Goal: Task Accomplishment & Management: Manage account settings

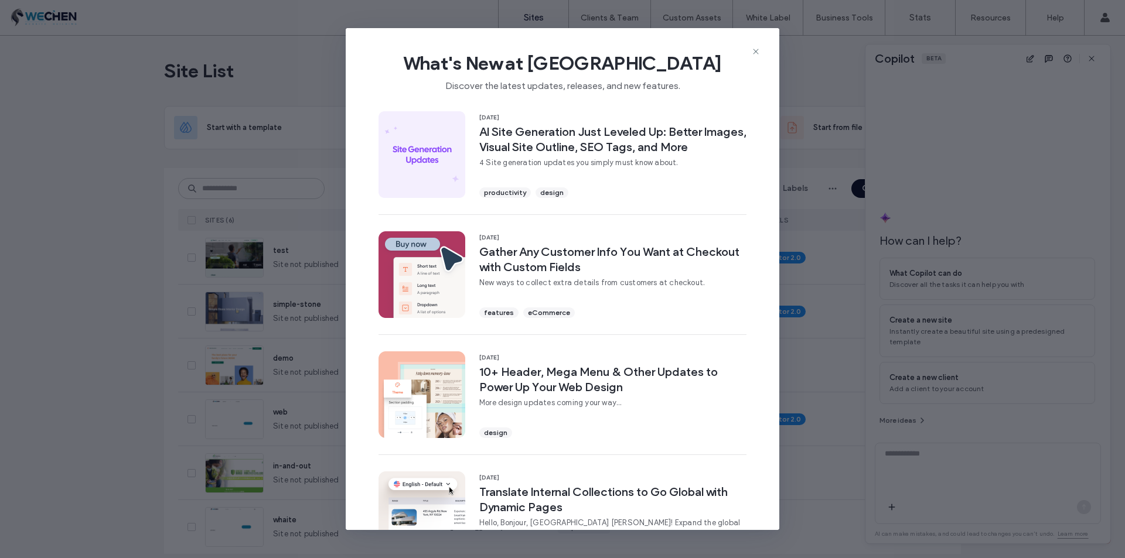
click at [693, 36] on div "What's New at [GEOGRAPHIC_DATA] Discover the latest updates, releases, and new …" at bounding box center [563, 67] width 434 height 79
drag, startPoint x: 762, startPoint y: 45, endPoint x: 757, endPoint y: 53, distance: 9.4
click at [760, 47] on div "What's New at [GEOGRAPHIC_DATA] Discover the latest updates, releases, and new …" at bounding box center [563, 279] width 434 height 503
click at [754, 54] on icon at bounding box center [755, 51] width 9 height 9
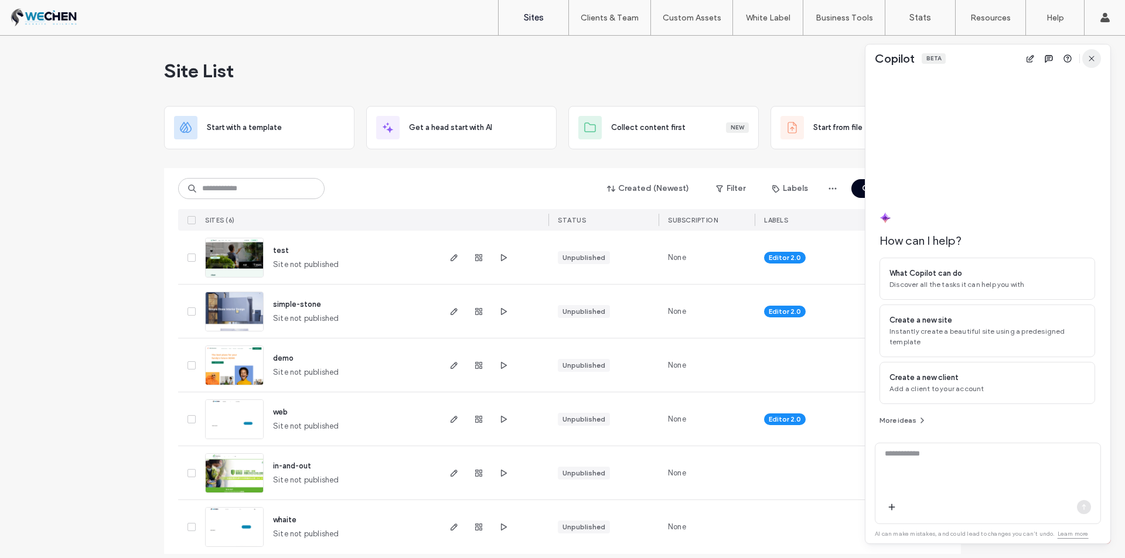
click at [1089, 56] on icon "button" at bounding box center [1091, 58] width 9 height 9
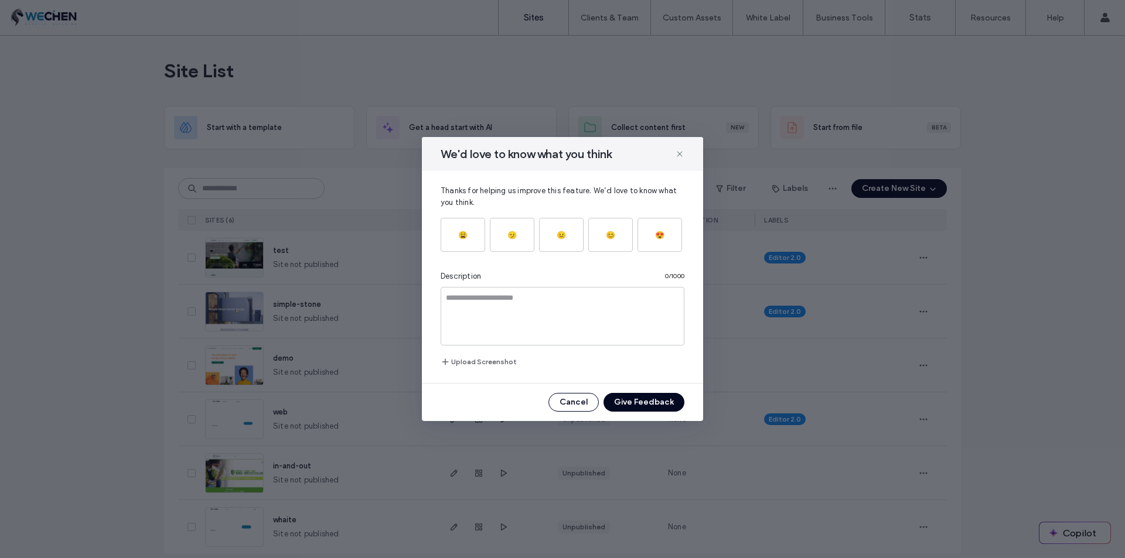
click at [680, 155] on icon at bounding box center [679, 153] width 9 height 9
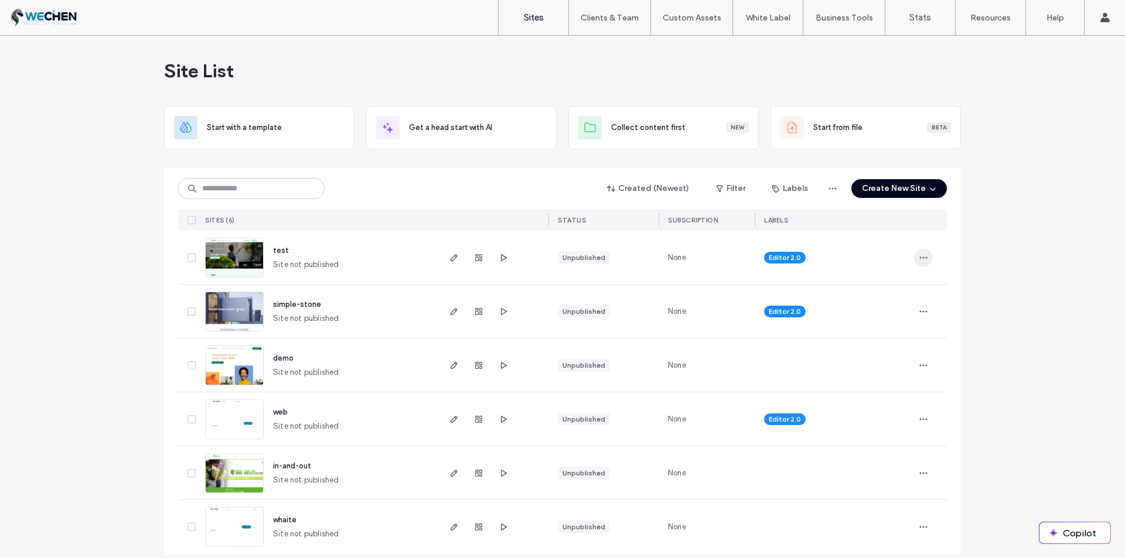
click at [919, 256] on icon "button" at bounding box center [923, 257] width 9 height 9
click at [832, 238] on div "Editor 2.0" at bounding box center [834, 257] width 159 height 53
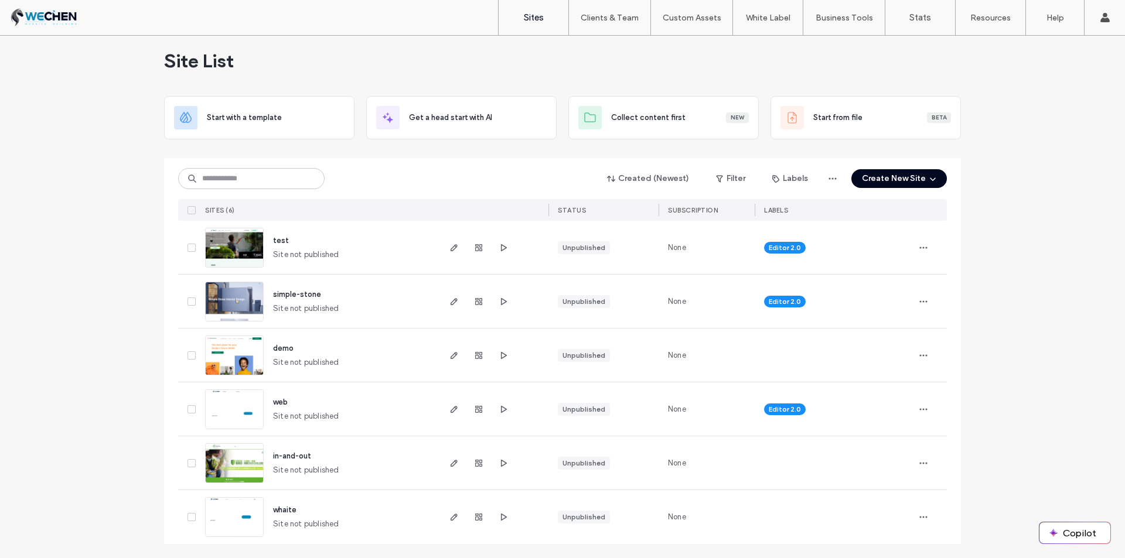
drag, startPoint x: 105, startPoint y: 323, endPoint x: 142, endPoint y: 325, distance: 36.9
click at [107, 326] on div "Site List Start with a template Get a head start with AI Collect content first …" at bounding box center [562, 292] width 1125 height 533
click at [285, 291] on span "simple-stone" at bounding box center [297, 294] width 48 height 9
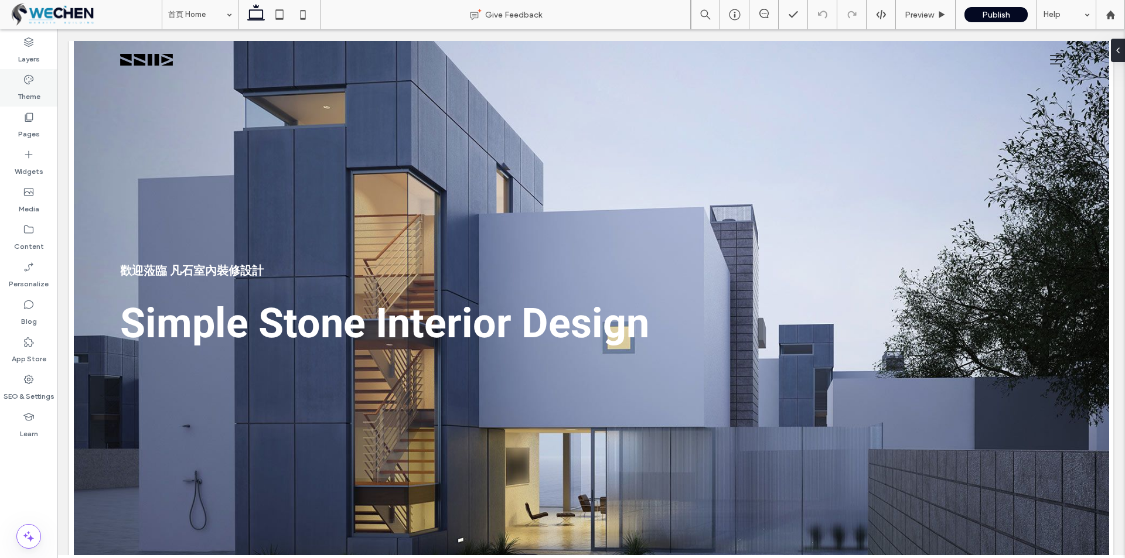
click at [25, 91] on label "Theme" at bounding box center [29, 94] width 23 height 16
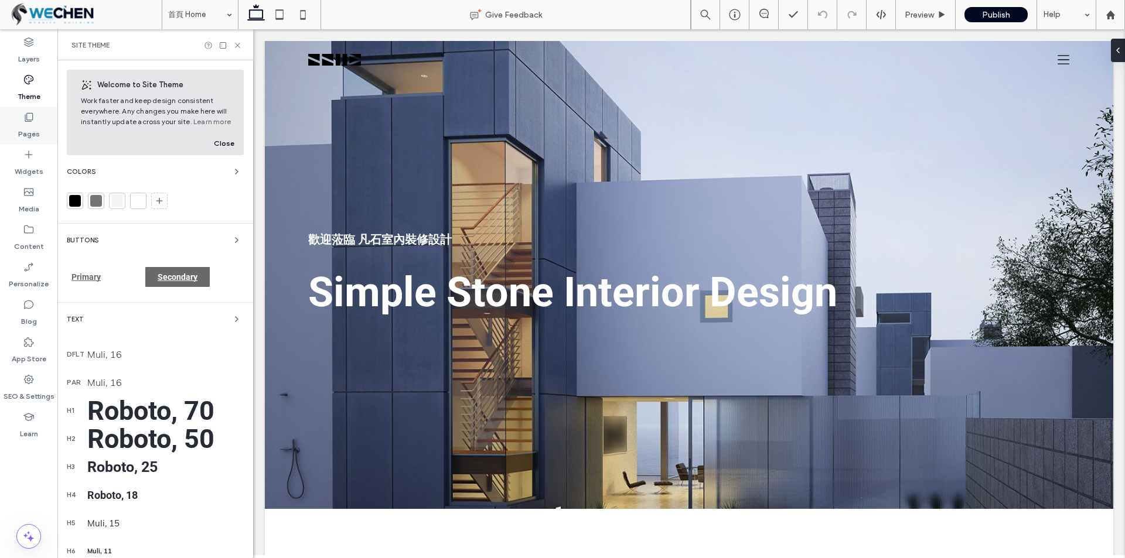
click at [31, 122] on use at bounding box center [29, 117] width 8 height 9
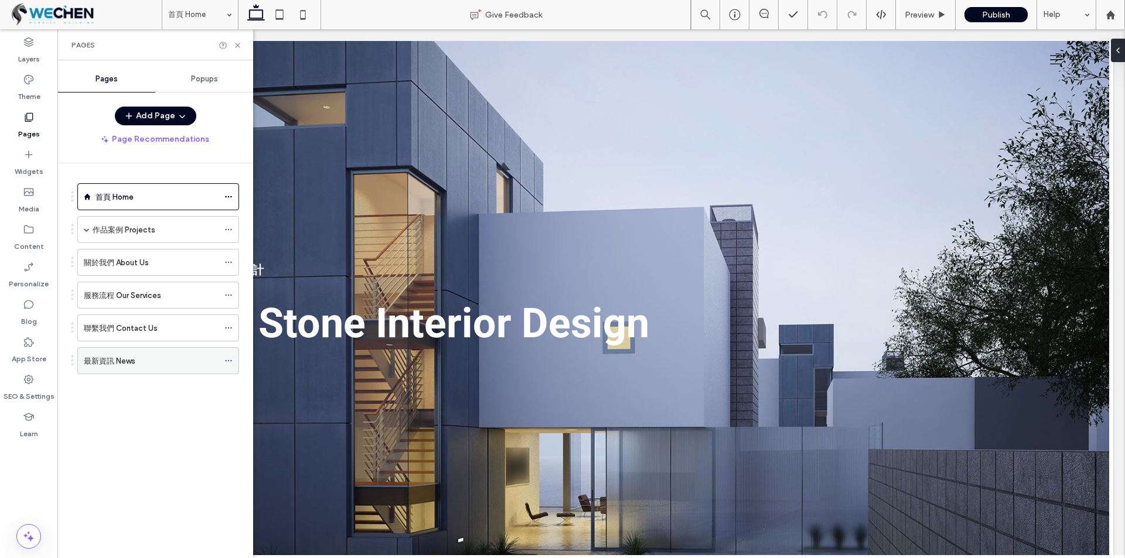
click at [115, 356] on label "最新資訊 News" at bounding box center [110, 361] width 52 height 21
click at [125, 333] on label "聯繫我們 Contact Us" at bounding box center [121, 328] width 74 height 21
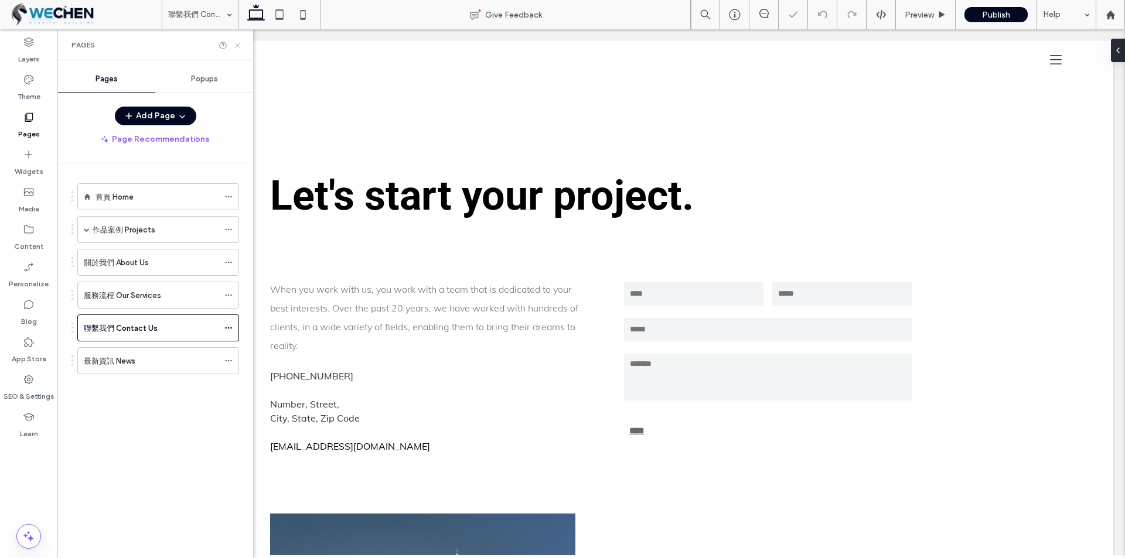
click at [237, 45] on use at bounding box center [237, 45] width 5 height 5
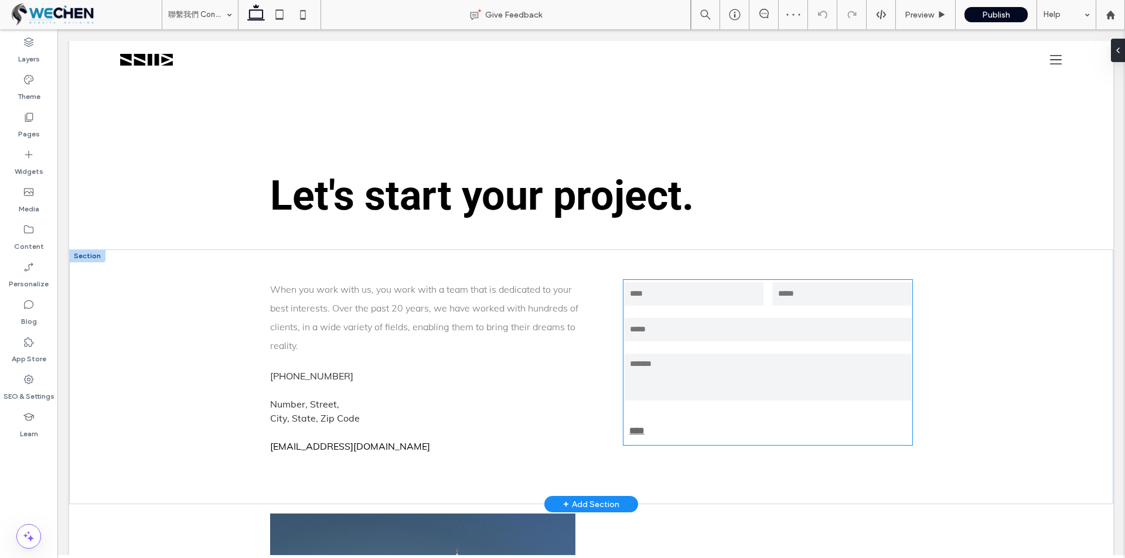
click at [688, 334] on input "email" at bounding box center [768, 329] width 288 height 23
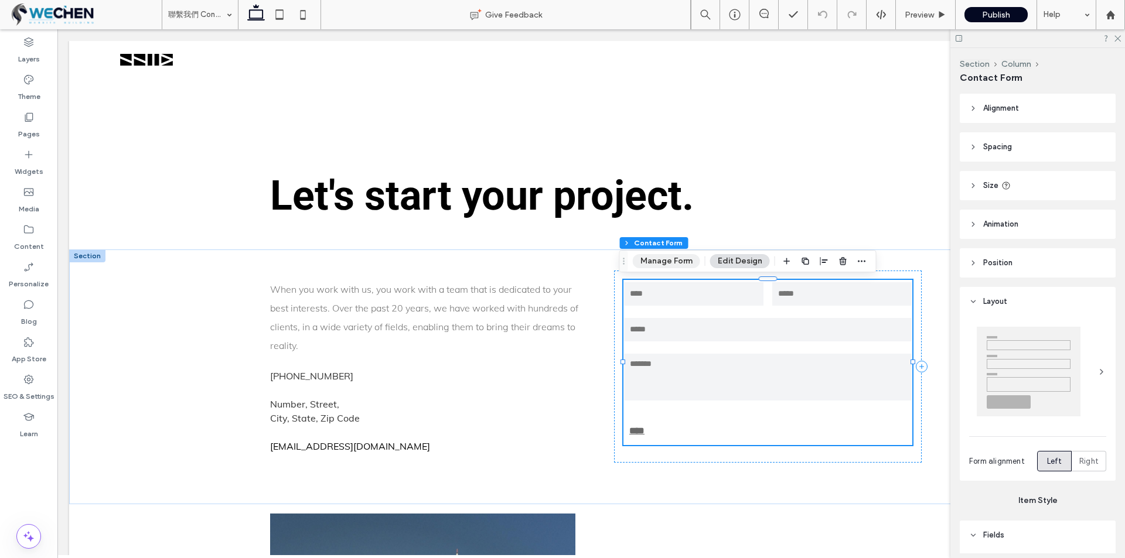
click at [662, 258] on button "Manage Form" at bounding box center [666, 261] width 67 height 14
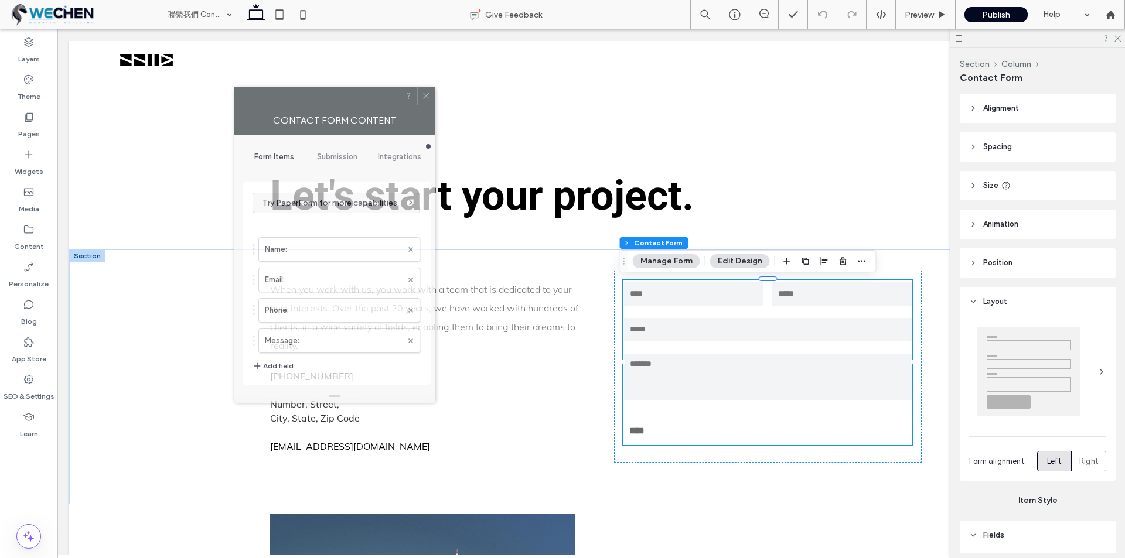
drag, startPoint x: 966, startPoint y: 131, endPoint x: 265, endPoint y: 91, distance: 702.5
click at [265, 91] on div at bounding box center [316, 96] width 165 height 18
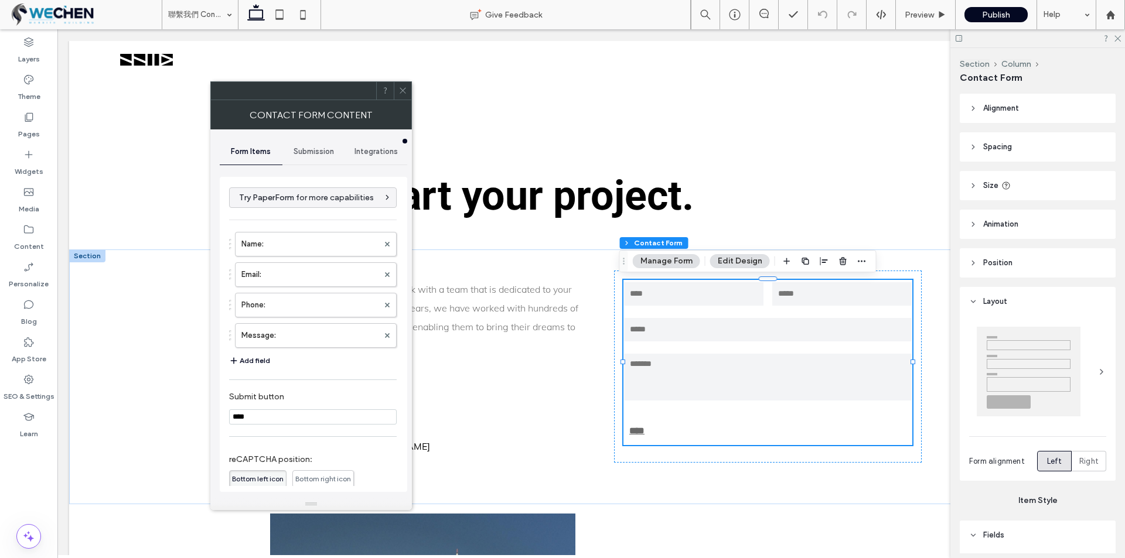
drag, startPoint x: 311, startPoint y: 396, endPoint x: 315, endPoint y: 517, distance: 121.4
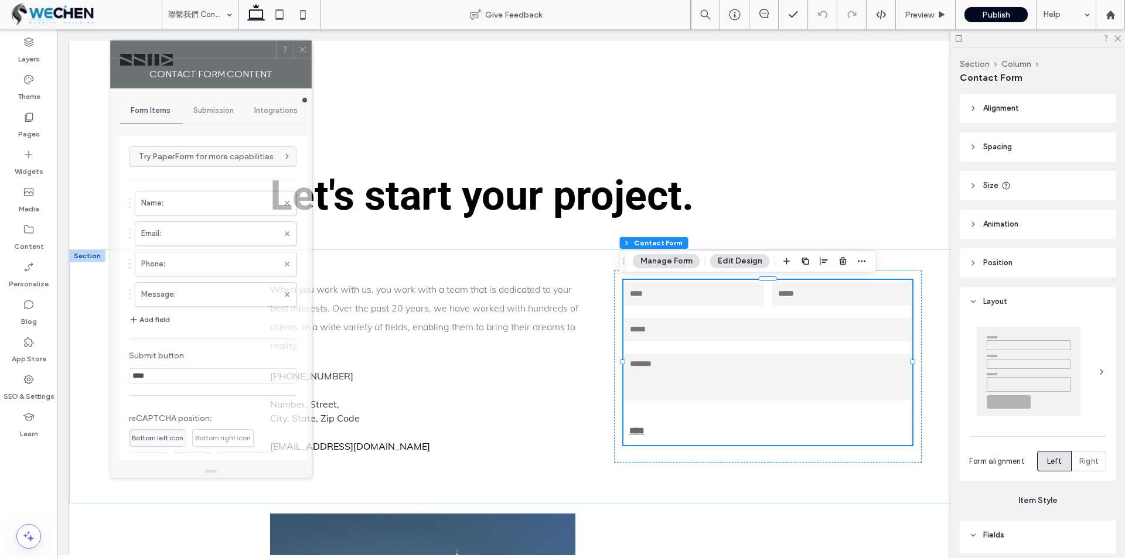
drag, startPoint x: 321, startPoint y: 91, endPoint x: 221, endPoint y: 50, distance: 108.3
click at [221, 50] on div at bounding box center [193, 50] width 165 height 18
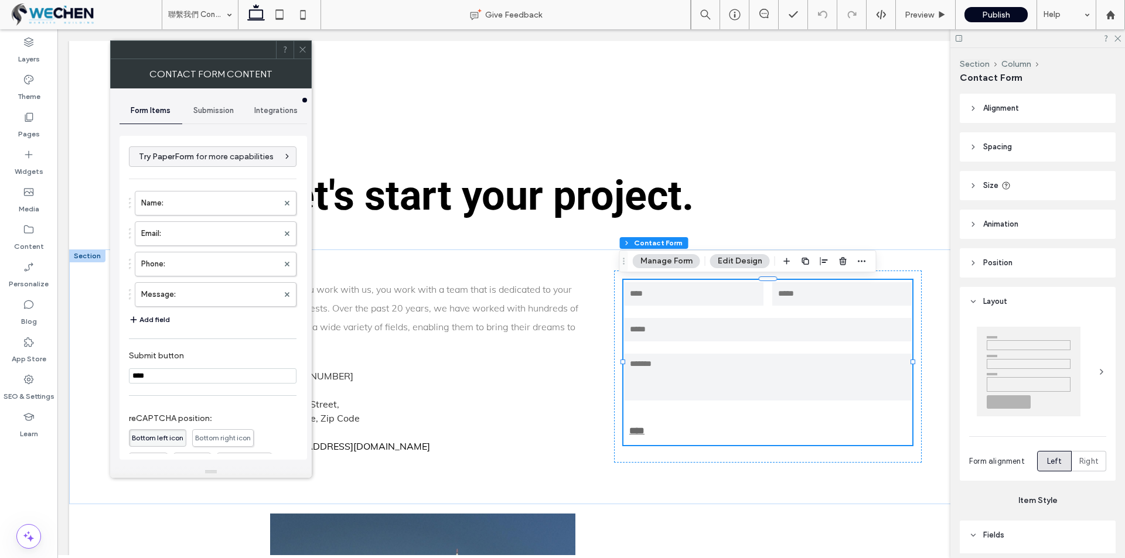
drag, startPoint x: 219, startPoint y: 138, endPoint x: 165, endPoint y: 180, distance: 68.8
click at [165, 180] on div "**********" at bounding box center [213, 355] width 168 height 427
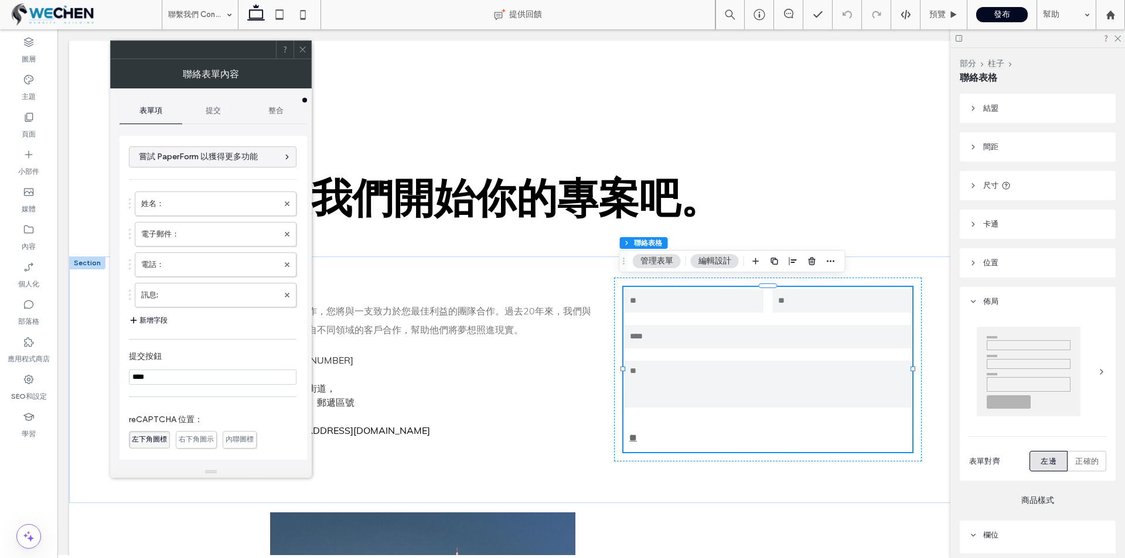
click at [246, 180] on hr at bounding box center [213, 179] width 168 height 1
click at [284, 155] on icon "button" at bounding box center [287, 157] width 8 height 8
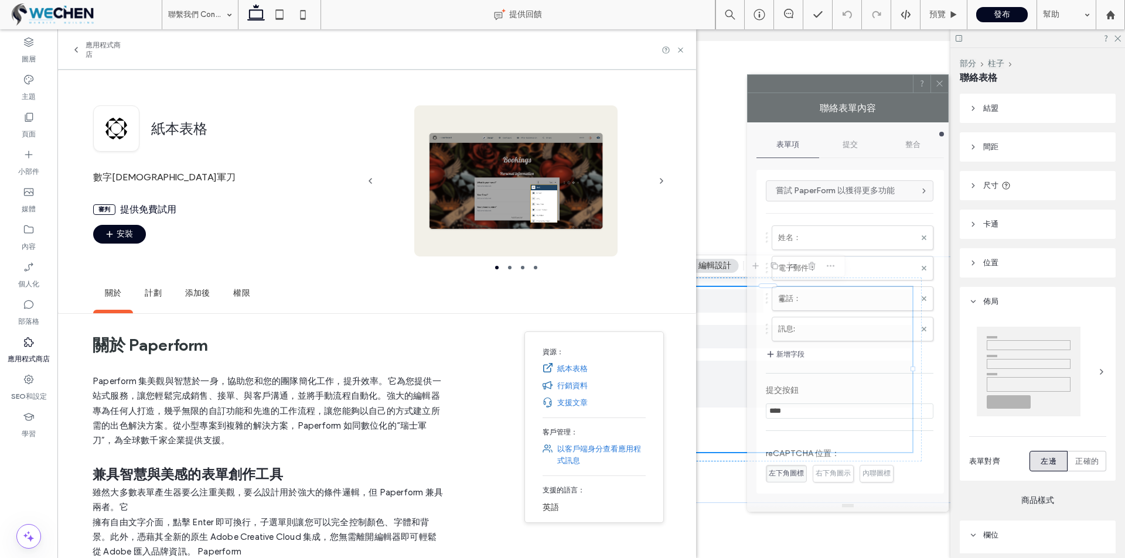
drag, startPoint x: 232, startPoint y: 62, endPoint x: 869, endPoint y: 96, distance: 637.9
click at [869, 96] on div "聯絡表單內容" at bounding box center [848, 107] width 202 height 29
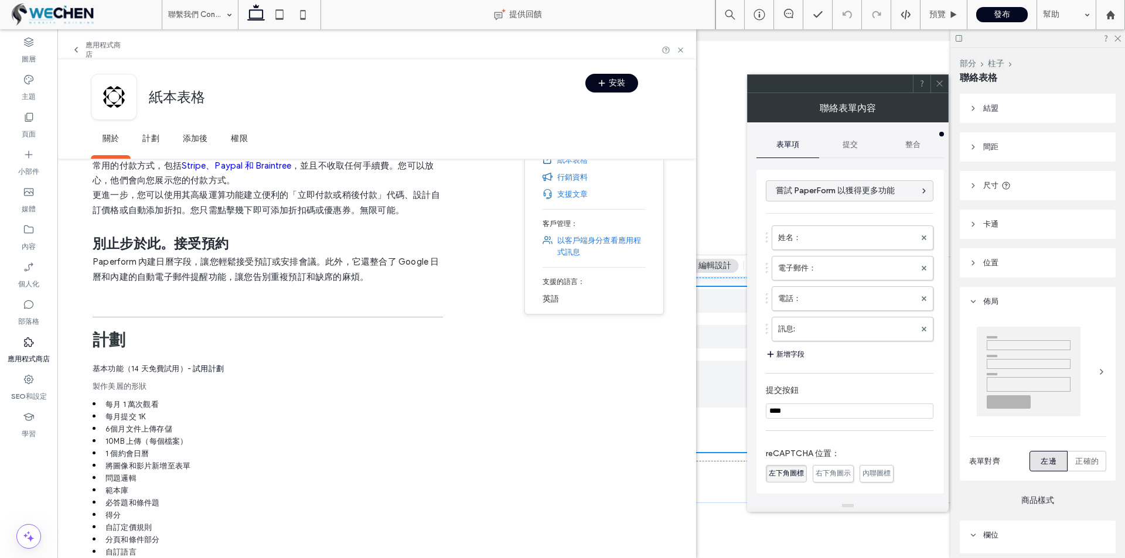
scroll to position [322, 0]
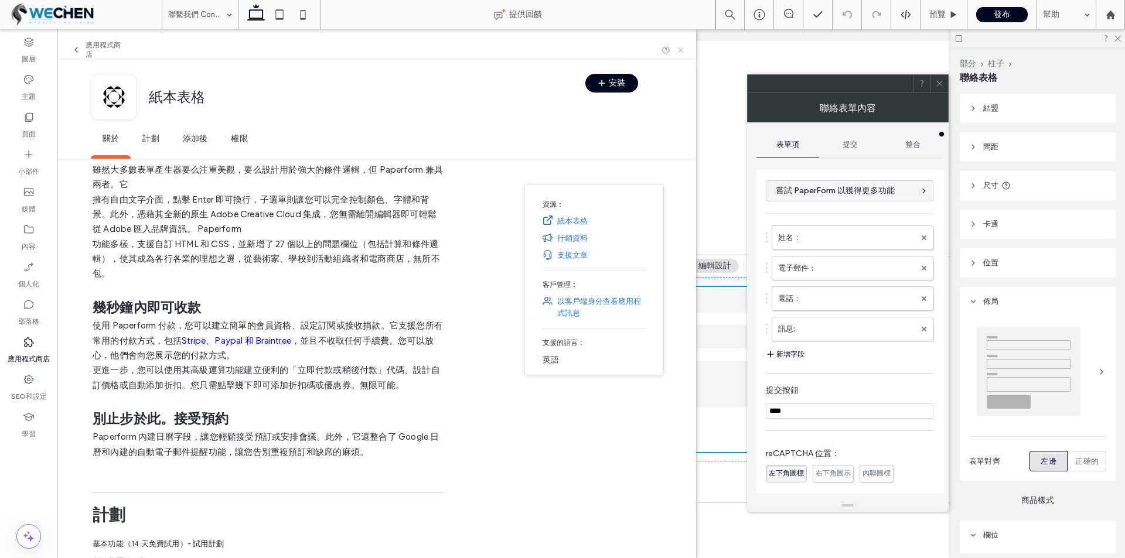
click at [683, 49] on use at bounding box center [680, 49] width 5 height 5
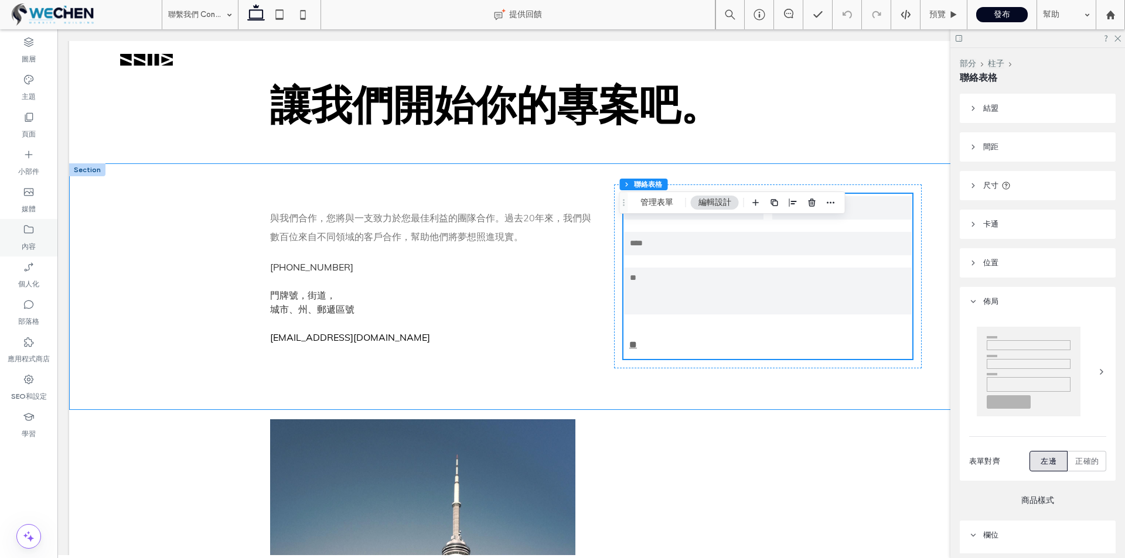
scroll to position [59, 0]
